Goal: Transaction & Acquisition: Purchase product/service

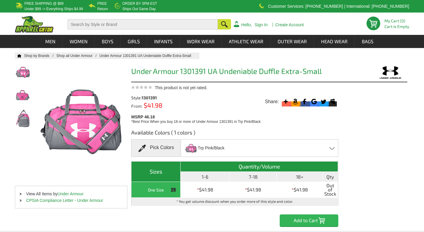
type input "Túi Trống"
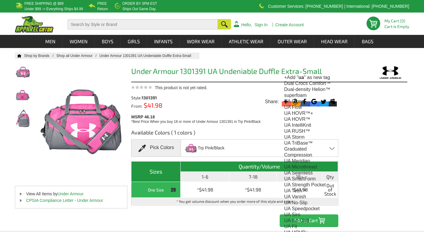
type input "ua"
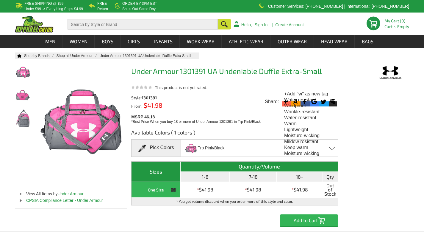
type input "wa"
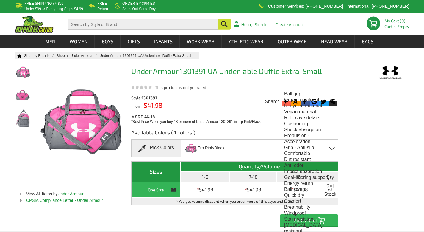
type input "br"
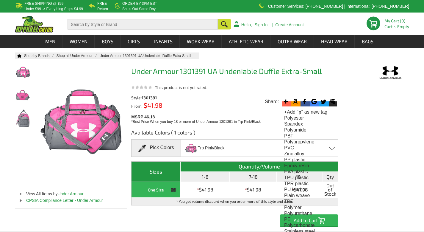
type input "po"
